Goal: Task Accomplishment & Management: Manage account settings

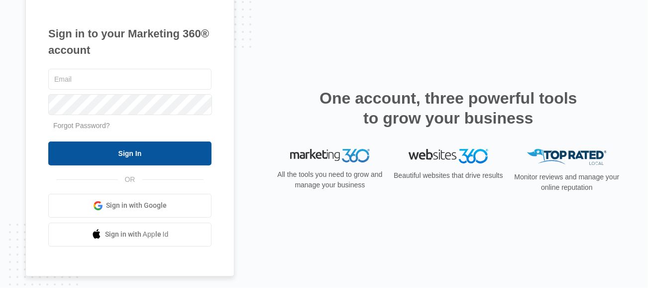
type input "[PERSON_NAME][EMAIL_ADDRESS][DOMAIN_NAME]"
click at [126, 154] on input "Sign In" at bounding box center [129, 153] width 163 height 24
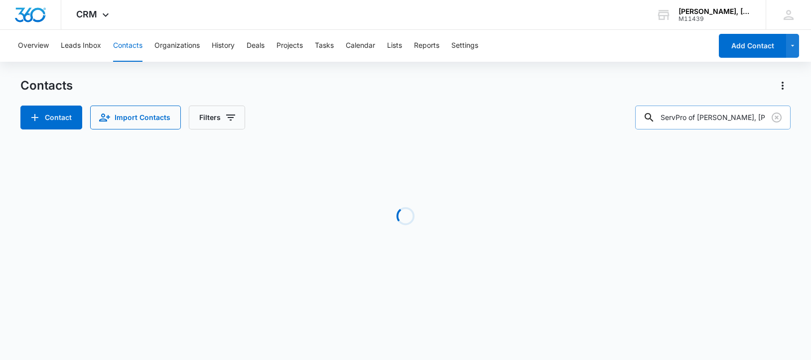
scroll to position [0, 76]
drag, startPoint x: 672, startPoint y: 120, endPoint x: 776, endPoint y: 118, distance: 104.1
click at [776, 118] on div "ServPro of [PERSON_NAME], [PERSON_NAME] and [PERSON_NAME], [GEOGRAPHIC_DATA]" at bounding box center [712, 118] width 155 height 24
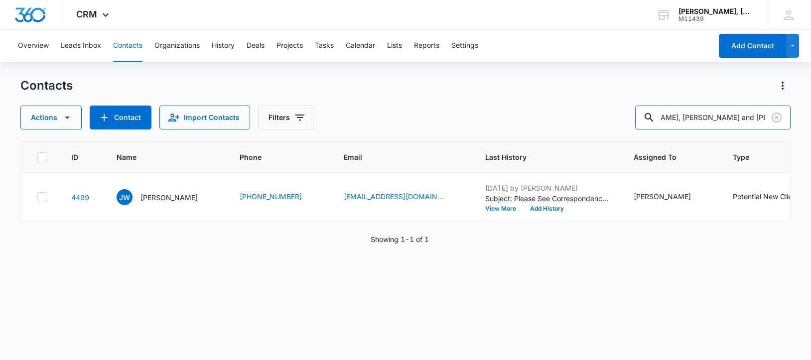
paste input "[PERSON_NAME]"
type input "[PERSON_NAME]"
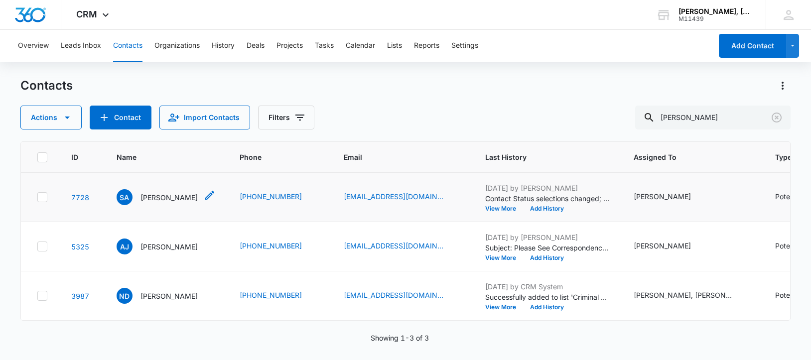
click at [160, 203] on p "[PERSON_NAME]" at bounding box center [168, 197] width 57 height 10
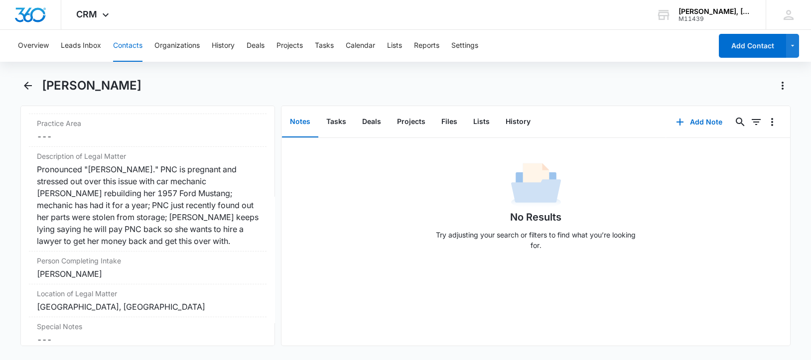
scroll to position [809, 0]
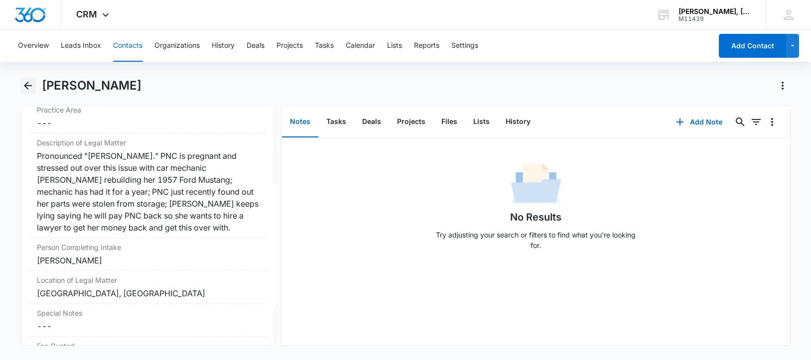
click at [29, 85] on icon "Back" at bounding box center [28, 86] width 8 height 8
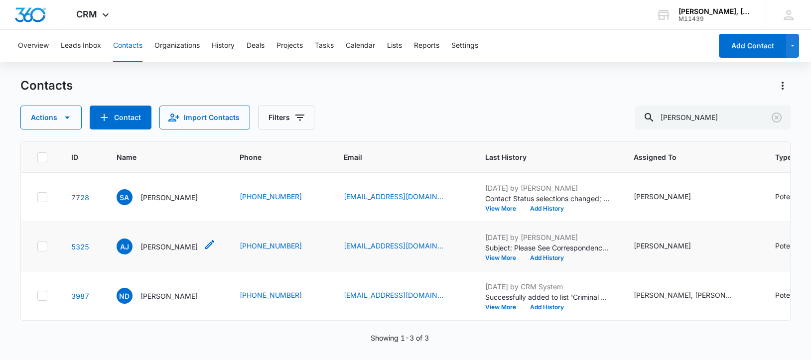
click at [155, 252] on p "[PERSON_NAME]" at bounding box center [168, 247] width 57 height 10
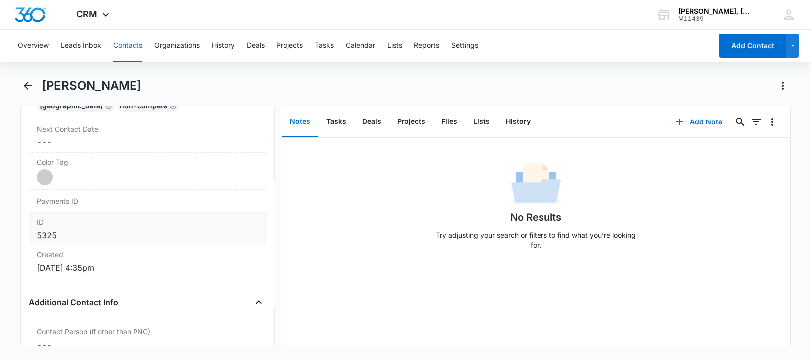
scroll to position [560, 0]
click at [26, 84] on icon "Back" at bounding box center [28, 86] width 12 height 12
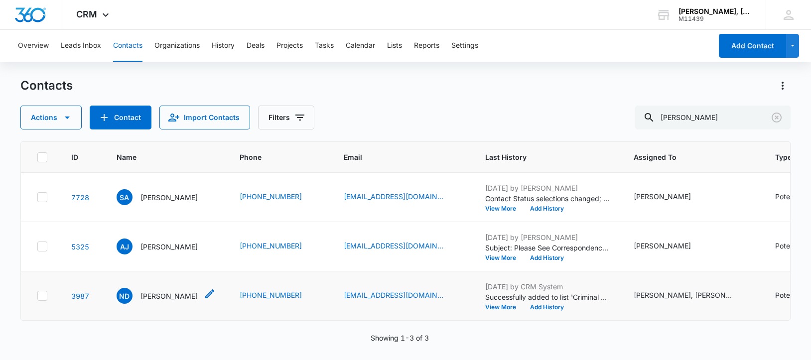
scroll to position [106, 0]
click at [163, 291] on p "[PERSON_NAME]" at bounding box center [168, 296] width 57 height 10
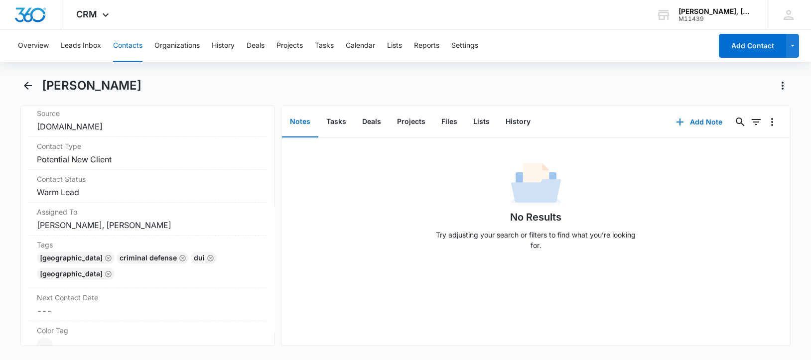
scroll to position [560, 0]
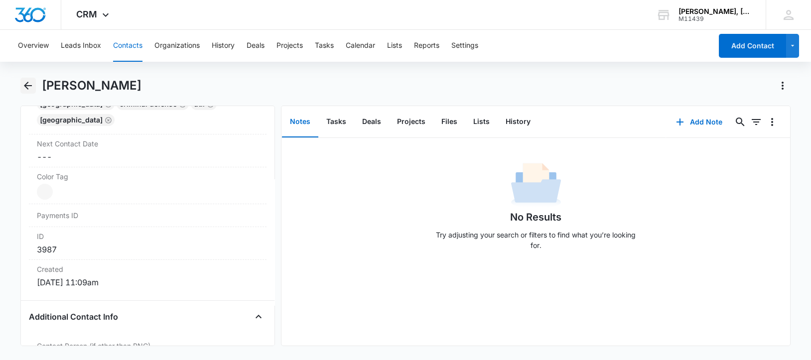
click at [25, 86] on icon "Back" at bounding box center [28, 86] width 8 height 8
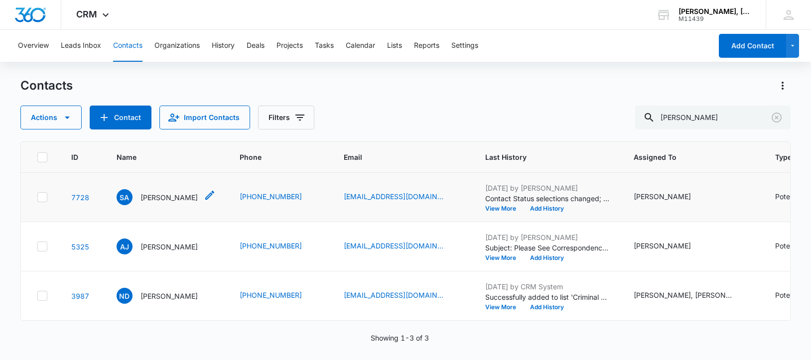
click at [177, 203] on p "[PERSON_NAME]" at bounding box center [168, 197] width 57 height 10
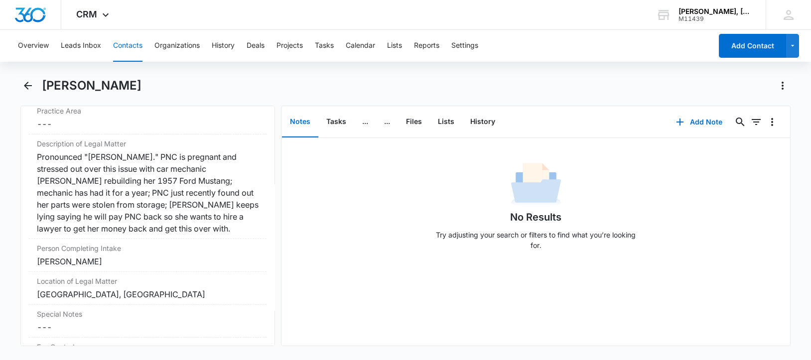
scroll to position [809, 0]
click at [24, 82] on icon "Back" at bounding box center [28, 86] width 12 height 12
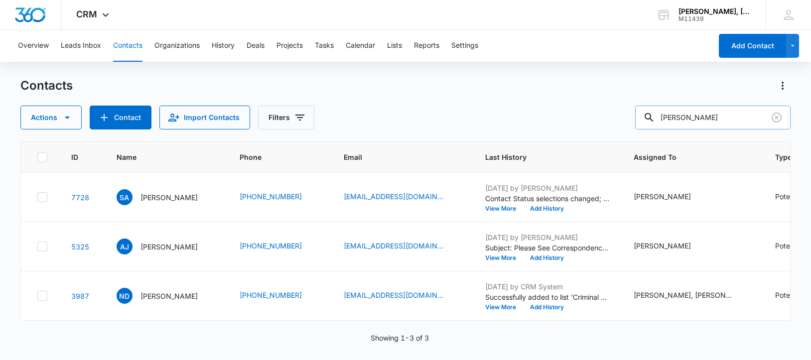
drag, startPoint x: 670, startPoint y: 119, endPoint x: 748, endPoint y: 125, distance: 78.0
click at [748, 125] on input "[PERSON_NAME]" at bounding box center [712, 118] width 155 height 24
paste input "[PERSON_NAME]"
click at [688, 118] on input "[PERSON_NAME]" at bounding box center [712, 118] width 155 height 24
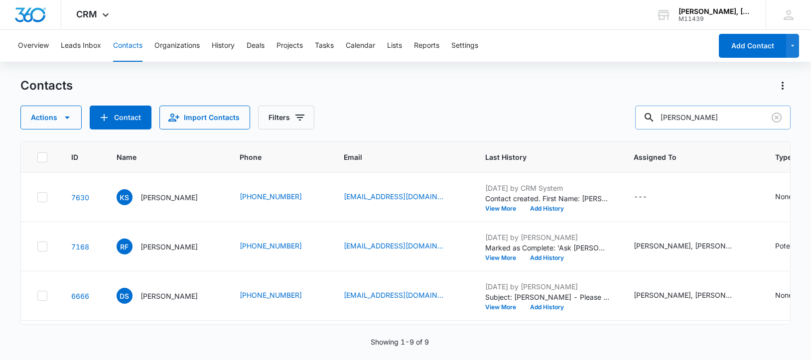
type input "[PERSON_NAME]"
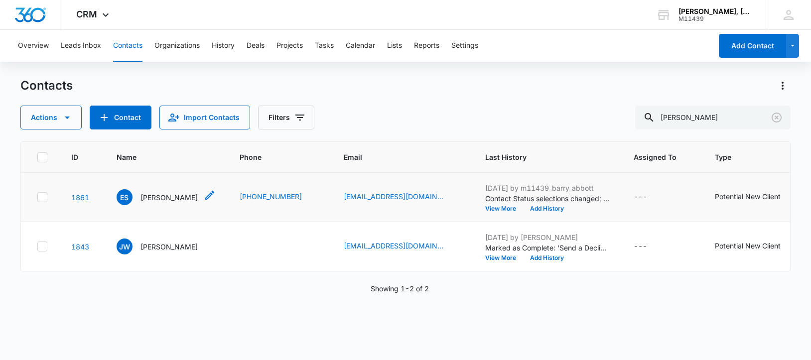
click at [165, 194] on p "[PERSON_NAME]" at bounding box center [168, 197] width 57 height 10
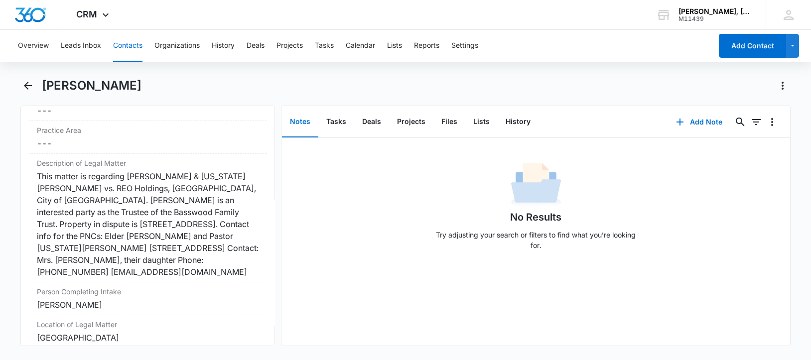
scroll to position [809, 0]
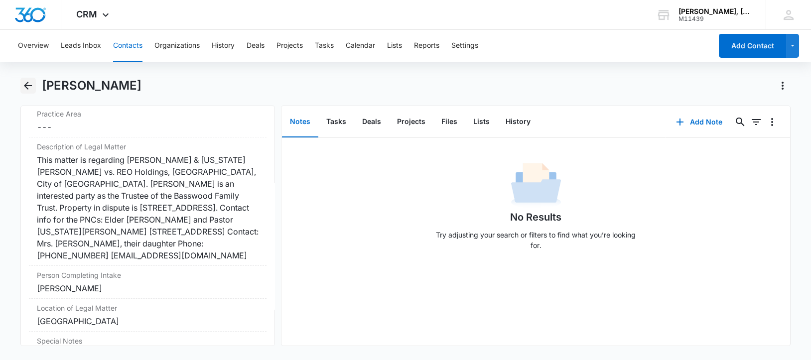
click at [27, 86] on icon "Back" at bounding box center [28, 86] width 8 height 8
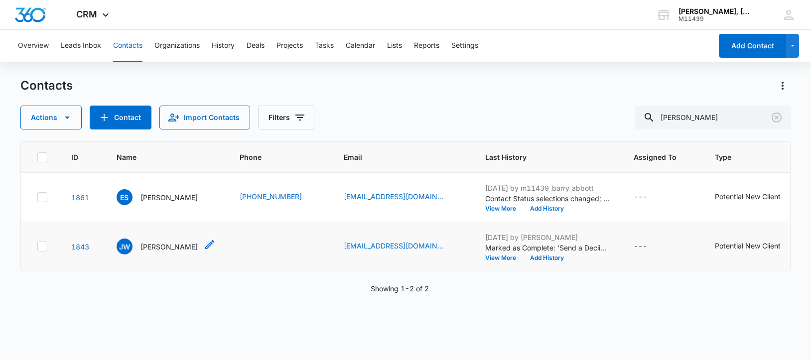
click at [158, 252] on p "[PERSON_NAME]" at bounding box center [168, 247] width 57 height 10
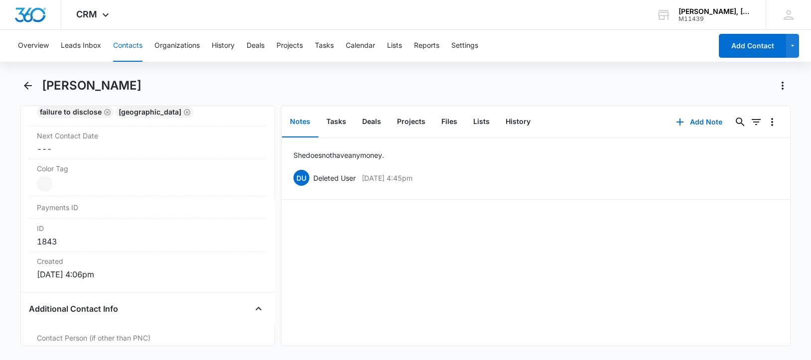
scroll to position [560, 0]
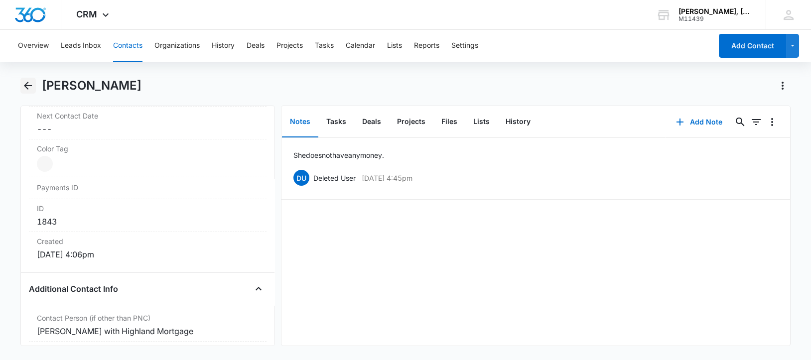
click at [21, 82] on button "Back" at bounding box center [27, 86] width 15 height 16
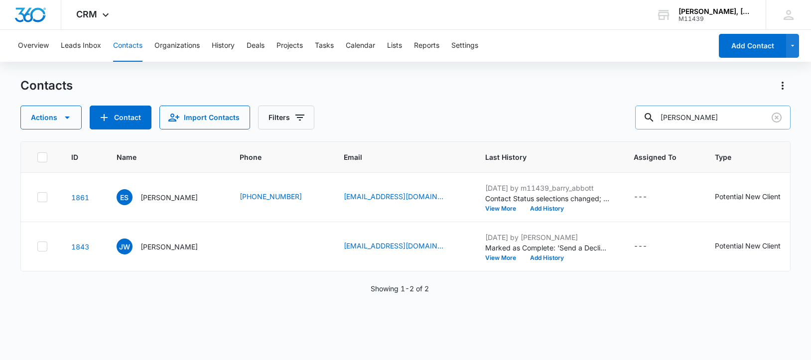
drag, startPoint x: 706, startPoint y: 121, endPoint x: 660, endPoint y: 119, distance: 46.4
click at [658, 119] on div "[PERSON_NAME]" at bounding box center [712, 118] width 155 height 24
paste input "[PERSON_NAME]"
type input "[PERSON_NAME]"
